Goal: Find contact information: Find contact information

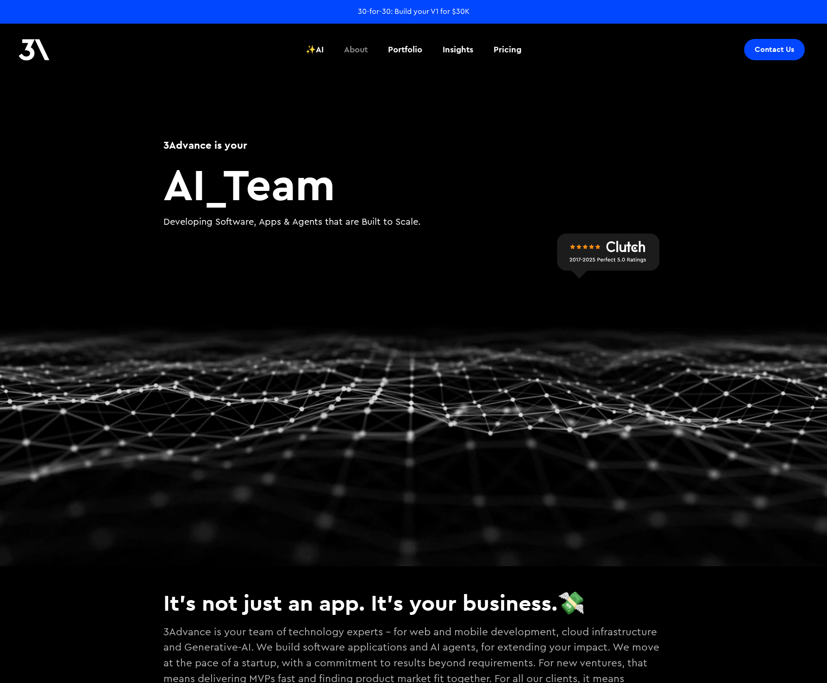
click at [363, 54] on div "About" at bounding box center [356, 50] width 24 height 12
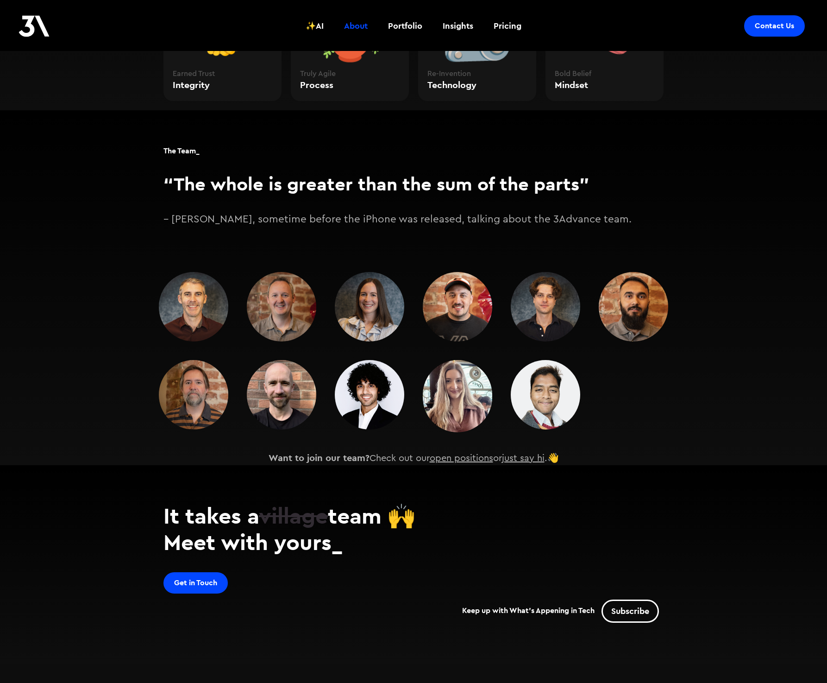
scroll to position [1179, 0]
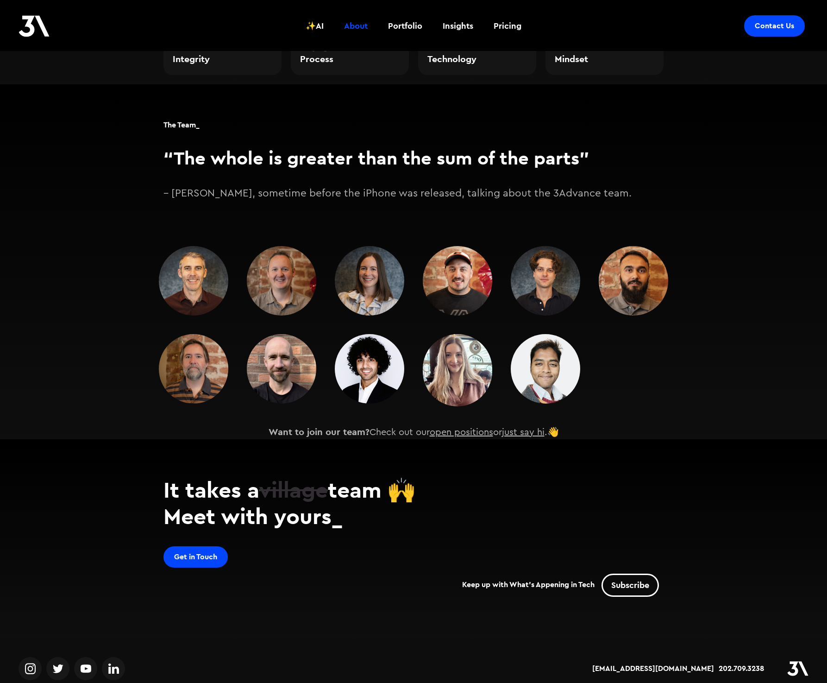
click at [198, 273] on img at bounding box center [193, 280] width 69 height 69
click at [214, 552] on div "Get in Touch" at bounding box center [195, 556] width 43 height 9
